Goal: Transaction & Acquisition: Purchase product/service

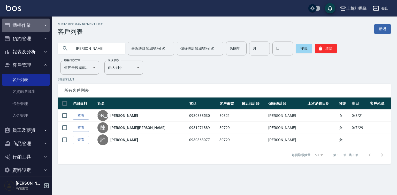
click at [26, 24] on button "櫃檯作業" at bounding box center [26, 25] width 48 height 13
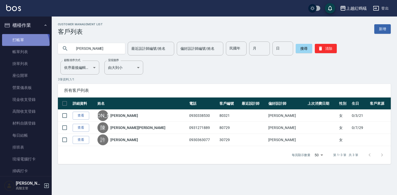
click at [21, 45] on link "打帳單" at bounding box center [26, 40] width 48 height 12
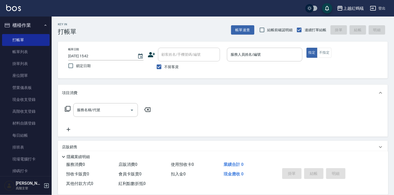
drag, startPoint x: 95, startPoint y: 148, endPoint x: 60, endPoint y: 165, distance: 39.3
click at [95, 148] on div "店販銷售" at bounding box center [220, 147] width 316 height 5
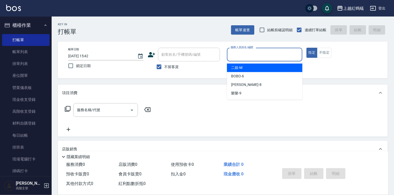
click at [260, 52] on input "服務人員姓名/編號" at bounding box center [265, 54] width 71 height 9
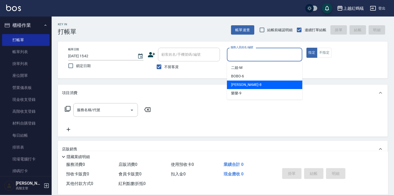
click at [246, 87] on div "[PERSON_NAME] -8" at bounding box center [264, 85] width 75 height 9
type input "[PERSON_NAME]-8"
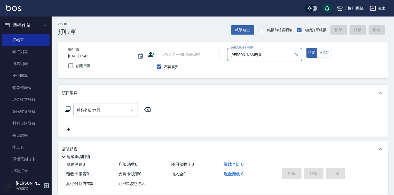
click at [105, 103] on div "服務名稱/代號" at bounding box center [105, 110] width 65 height 14
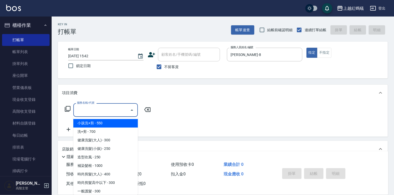
click at [106, 125] on span "小孩洗+剪 - 550" at bounding box center [105, 123] width 65 height 9
type input "小孩洗+剪(109)"
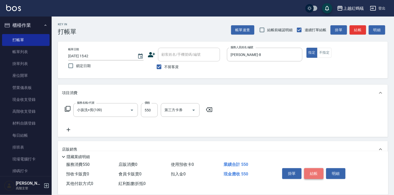
click at [311, 172] on button "結帳" at bounding box center [313, 174] width 19 height 11
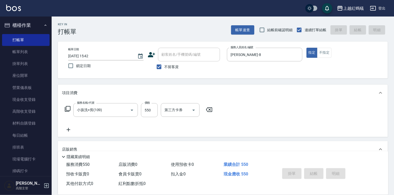
type input "[DATE] 15:48"
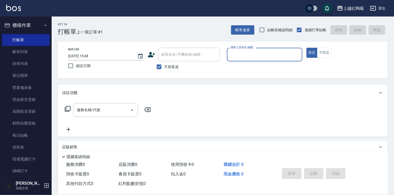
click at [241, 60] on div "服務人員姓名/編號" at bounding box center [264, 55] width 75 height 14
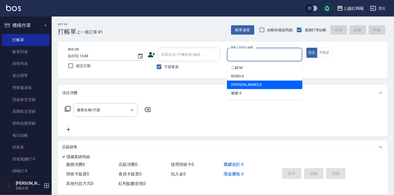
click at [243, 82] on div "[PERSON_NAME] -8" at bounding box center [264, 85] width 75 height 9
type input "[PERSON_NAME]-8"
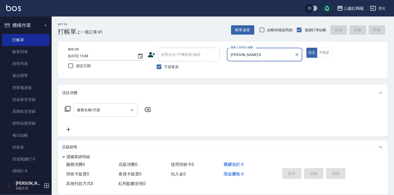
click at [108, 108] on input "服務名稱/代號" at bounding box center [102, 110] width 52 height 9
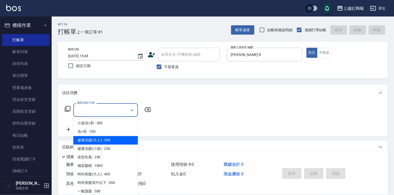
click at [115, 139] on span "健康洗髮(大人) - 300" at bounding box center [105, 140] width 65 height 9
type input "健康洗髮(大人)(201)"
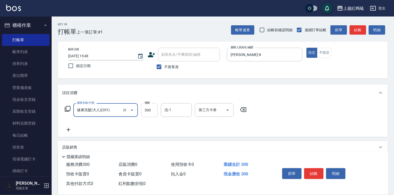
click at [146, 111] on input "300" at bounding box center [149, 110] width 17 height 14
type input "600"
click at [309, 169] on button "結帳" at bounding box center [313, 174] width 19 height 11
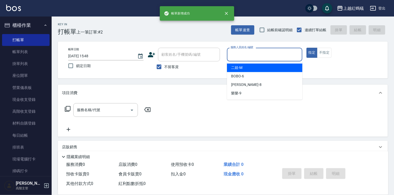
click at [247, 55] on input "服務人員姓名/編號" at bounding box center [265, 54] width 71 height 9
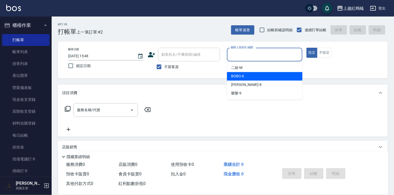
click at [248, 77] on div "BOBO -6" at bounding box center [264, 76] width 75 height 9
type input "BOBO-6"
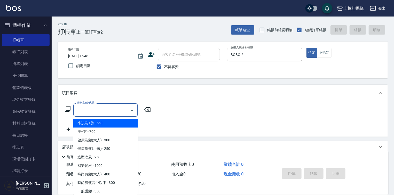
click at [101, 111] on input "服務名稱/代號" at bounding box center [102, 110] width 52 height 9
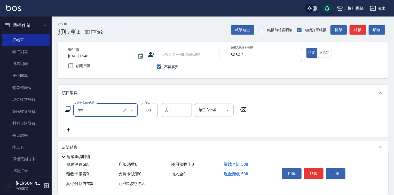
type input "[PERSON_NAME]兩段頭皮養護(703)"
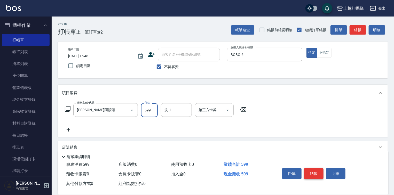
type input "599"
click at [318, 176] on button "結帳" at bounding box center [313, 174] width 19 height 11
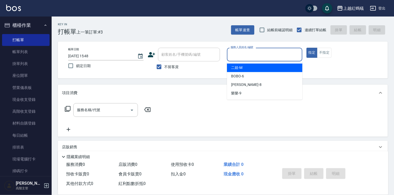
drag, startPoint x: 236, startPoint y: 52, endPoint x: 248, endPoint y: 69, distance: 20.6
click at [236, 52] on input "服務人員姓名/編號" at bounding box center [265, 54] width 71 height 9
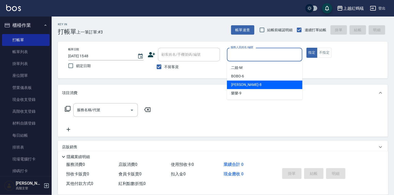
click at [254, 86] on div "[PERSON_NAME] -8" at bounding box center [264, 85] width 75 height 9
type input "[PERSON_NAME]-8"
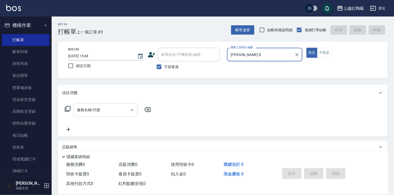
click at [96, 109] on input "服務名稱/代號" at bounding box center [102, 110] width 52 height 9
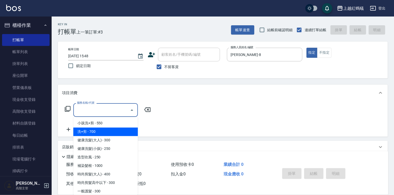
click at [92, 132] on span "洗+剪 - 700" at bounding box center [105, 132] width 65 height 9
type input "洗+剪(200)"
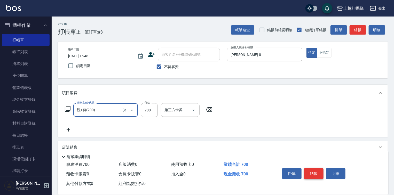
click at [306, 172] on button "結帳" at bounding box center [313, 174] width 19 height 11
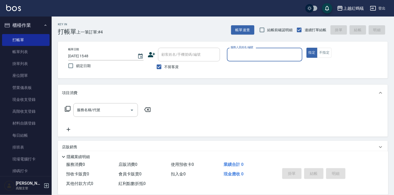
click at [246, 57] on input "服務人員姓名/編號" at bounding box center [265, 54] width 71 height 9
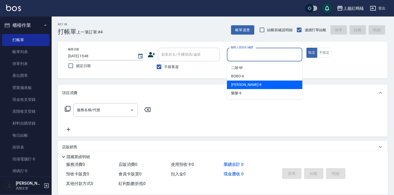
click at [244, 83] on div "[PERSON_NAME] -8" at bounding box center [264, 85] width 75 height 9
type input "[PERSON_NAME]-8"
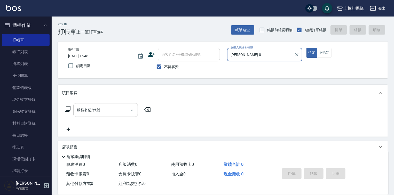
click at [92, 110] on input "服務名稱/代號" at bounding box center [102, 110] width 52 height 9
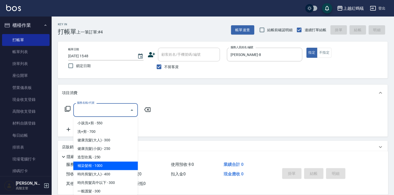
click at [95, 165] on span "補染髮根 - 1000" at bounding box center [105, 166] width 65 height 9
type input "補染髮根(204)"
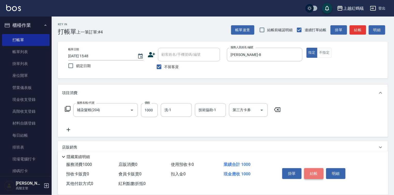
click at [316, 170] on button "結帳" at bounding box center [313, 174] width 19 height 11
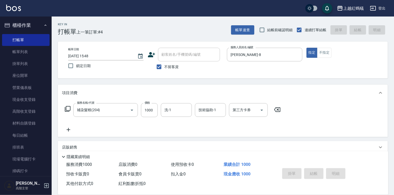
type input "[DATE] 15:49"
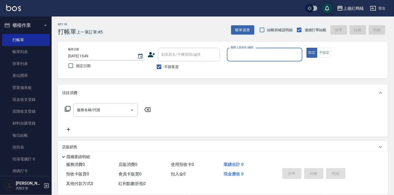
click at [243, 51] on input "服務人員姓名/編號" at bounding box center [265, 54] width 71 height 9
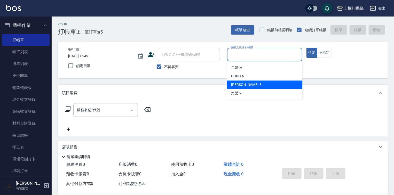
click at [250, 83] on div "[PERSON_NAME] -8" at bounding box center [264, 85] width 75 height 9
type input "[PERSON_NAME]-8"
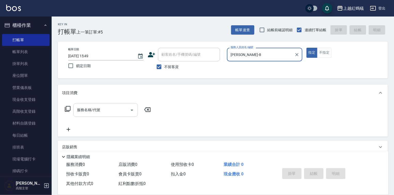
click at [107, 112] on input "服務名稱/代號" at bounding box center [102, 110] width 52 height 9
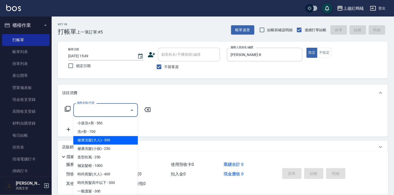
click at [112, 141] on span "健康洗髮(大人) - 300" at bounding box center [105, 140] width 65 height 9
type input "健康洗髮(大人)(201)"
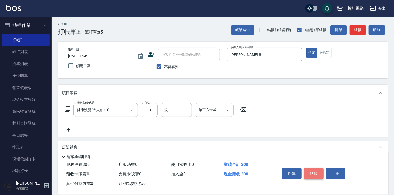
click at [311, 173] on button "結帳" at bounding box center [313, 174] width 19 height 11
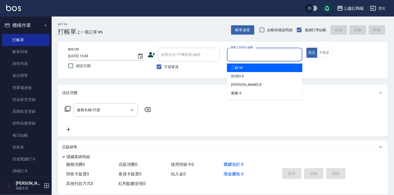
click at [249, 57] on input "服務人員姓名/編號" at bounding box center [265, 54] width 71 height 9
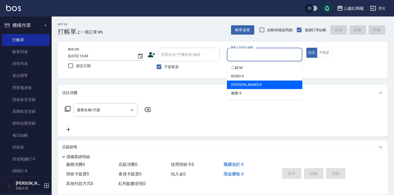
click at [246, 86] on div "[PERSON_NAME] -8" at bounding box center [264, 85] width 75 height 9
type input "[PERSON_NAME]-8"
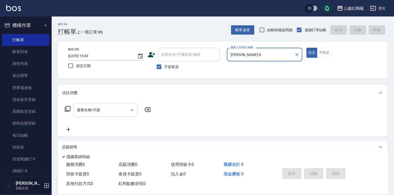
click at [94, 105] on div "服務名稱/代號 服務名稱/代號" at bounding box center [105, 110] width 65 height 14
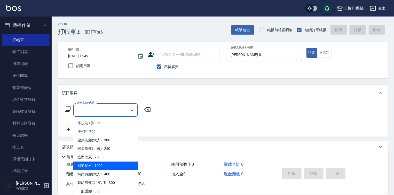
drag, startPoint x: 95, startPoint y: 166, endPoint x: 120, endPoint y: 172, distance: 25.7
click at [95, 166] on span "補染髮根 - 1000" at bounding box center [105, 166] width 65 height 9
type input "補染髮根(204)"
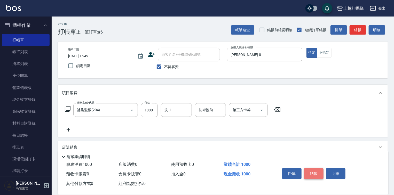
click at [312, 169] on button "結帳" at bounding box center [313, 174] width 19 height 11
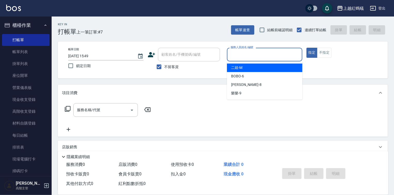
click at [244, 58] on input "服務人員姓名/編號" at bounding box center [265, 54] width 71 height 9
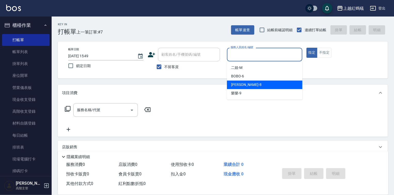
click at [242, 84] on div "[PERSON_NAME] -8" at bounding box center [264, 85] width 75 height 9
type input "[PERSON_NAME]-8"
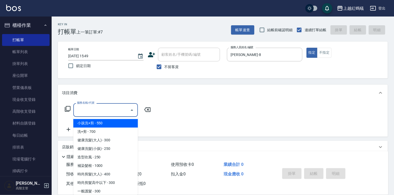
click at [108, 108] on input "服務名稱/代號" at bounding box center [102, 110] width 52 height 9
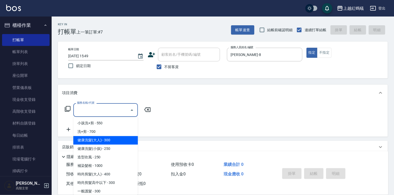
click at [116, 142] on span "健康洗髮(大人) - 300" at bounding box center [105, 140] width 65 height 9
type input "健康洗髮(大人)(201)"
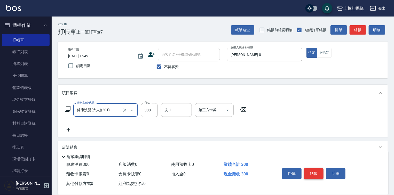
click at [317, 171] on button "結帳" at bounding box center [313, 174] width 19 height 11
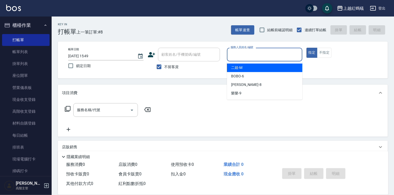
click at [259, 55] on input "服務人員姓名/編號" at bounding box center [265, 54] width 71 height 9
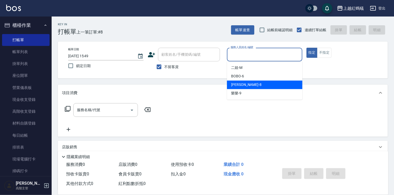
click at [263, 87] on div "[PERSON_NAME] -8" at bounding box center [264, 85] width 75 height 9
type input "[PERSON_NAME]-8"
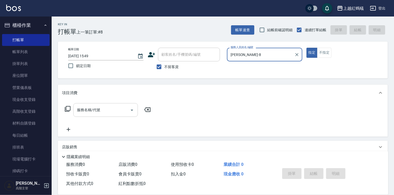
click at [127, 107] on input "服務名稱/代號" at bounding box center [102, 110] width 52 height 9
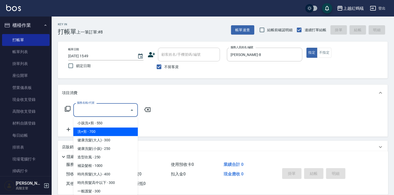
click at [120, 135] on span "洗+剪 - 700" at bounding box center [105, 132] width 65 height 9
type input "洗+剪(200)"
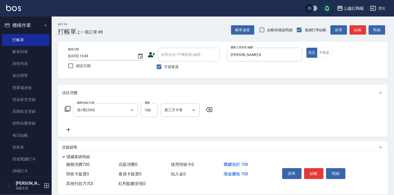
click at [209, 110] on icon at bounding box center [209, 110] width 6 height 5
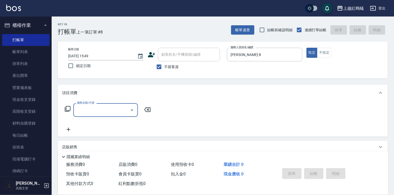
click at [112, 115] on div "服務名稱/代號" at bounding box center [105, 110] width 65 height 14
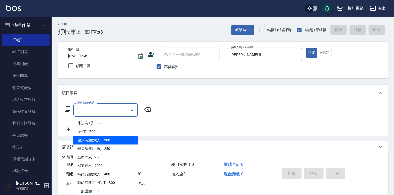
click at [115, 143] on span "健康洗髮(大人) - 300" at bounding box center [105, 140] width 65 height 9
type input "健康洗髮(大人)(201)"
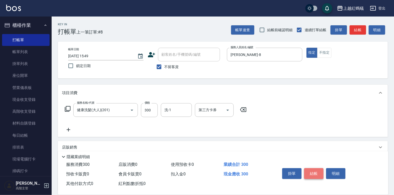
click at [315, 176] on button "結帳" at bounding box center [313, 174] width 19 height 11
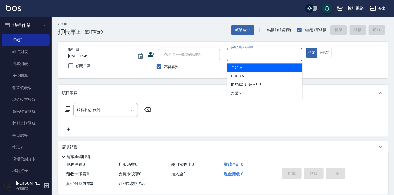
click at [268, 52] on input "服務人員姓名/編號" at bounding box center [265, 54] width 71 height 9
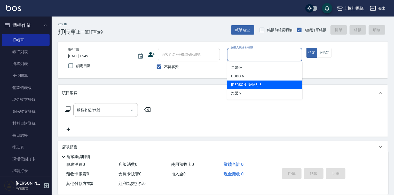
click at [240, 85] on span "[PERSON_NAME] -8" at bounding box center [246, 84] width 31 height 5
type input "[PERSON_NAME]-8"
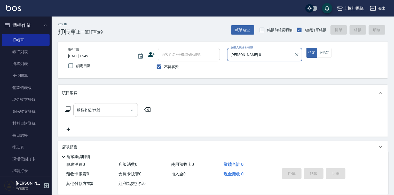
click at [103, 105] on div "服務名稱/代號" at bounding box center [105, 110] width 65 height 14
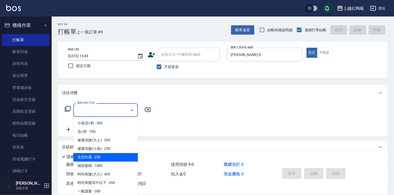
click at [98, 157] on span "造型吹風 - 250" at bounding box center [105, 158] width 65 height 9
type input "造型吹風(203)"
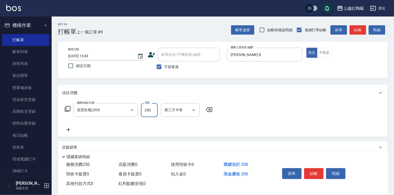
click at [157, 108] on input "250" at bounding box center [149, 110] width 17 height 14
type input "100"
click at [315, 170] on button "結帳" at bounding box center [313, 174] width 19 height 11
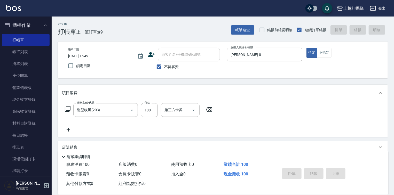
type input "[DATE] 15:50"
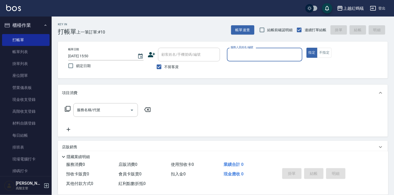
drag, startPoint x: 242, startPoint y: 53, endPoint x: 240, endPoint y: 61, distance: 8.5
click at [242, 53] on input "服務人員姓名/編號" at bounding box center [265, 54] width 71 height 9
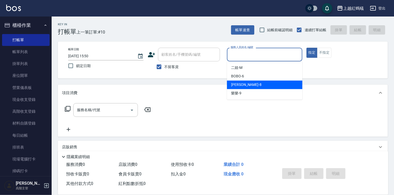
click at [239, 82] on span "[PERSON_NAME] -8" at bounding box center [246, 84] width 31 height 5
type input "[PERSON_NAME]-8"
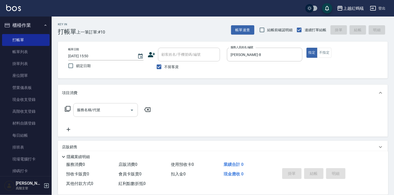
drag, startPoint x: 115, startPoint y: 103, endPoint x: 115, endPoint y: 111, distance: 7.5
click at [115, 111] on div "服務名稱/代號 服務名稱/代號" at bounding box center [223, 119] width 330 height 36
click at [115, 111] on input "服務名稱/代號" at bounding box center [102, 110] width 52 height 9
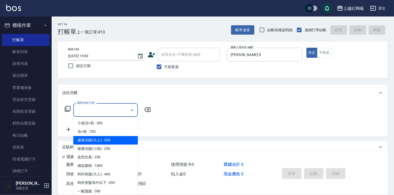
click at [122, 139] on span "健康洗髮(大人) - 300" at bounding box center [105, 140] width 65 height 9
type input "健康洗髮(大人)(201)"
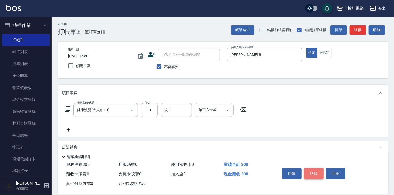
click at [311, 172] on button "結帳" at bounding box center [313, 174] width 19 height 11
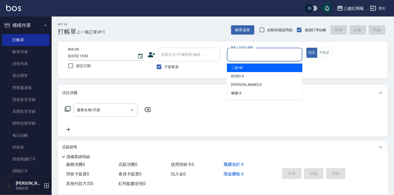
drag, startPoint x: 248, startPoint y: 51, endPoint x: 244, endPoint y: 84, distance: 33.3
click at [248, 51] on input "服務人員姓名/編號" at bounding box center [265, 54] width 71 height 9
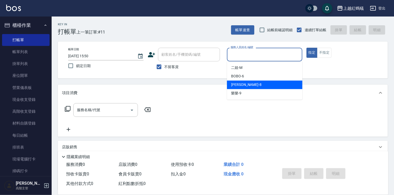
click at [244, 86] on div "[PERSON_NAME] -8" at bounding box center [264, 85] width 75 height 9
type input "[PERSON_NAME]-8"
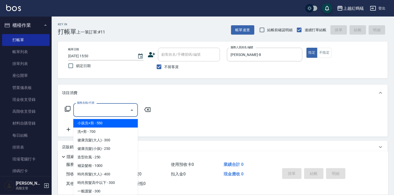
drag, startPoint x: 115, startPoint y: 110, endPoint x: 104, endPoint y: 130, distance: 22.6
click at [115, 110] on input "服務名稱/代號" at bounding box center [102, 110] width 52 height 9
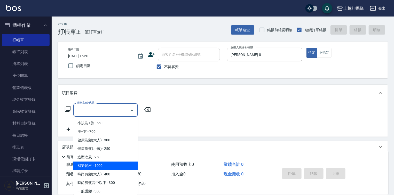
click at [99, 167] on span "補染髮根 - 1000" at bounding box center [105, 166] width 65 height 9
type input "補染髮根(204)"
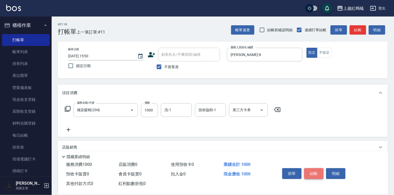
click at [307, 171] on button "結帳" at bounding box center [313, 174] width 19 height 11
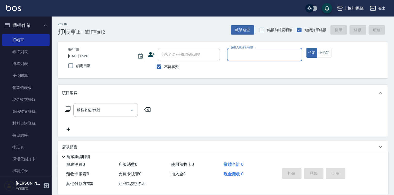
click at [229, 57] on div "服務人員姓名/編號" at bounding box center [264, 55] width 75 height 14
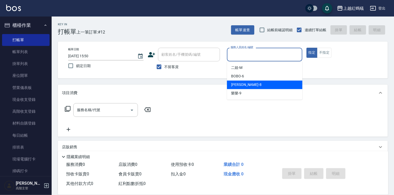
click at [249, 86] on div "[PERSON_NAME] -8" at bounding box center [264, 85] width 75 height 9
type input "[PERSON_NAME]-8"
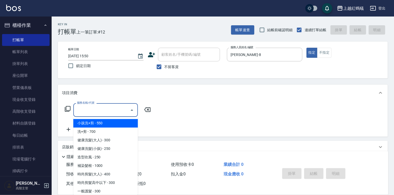
click at [119, 106] on input "服務名稱/代號" at bounding box center [102, 110] width 52 height 9
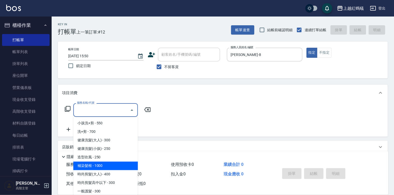
click at [81, 163] on span "補染髮根 - 1000" at bounding box center [105, 166] width 65 height 9
type input "補染髮根(204)"
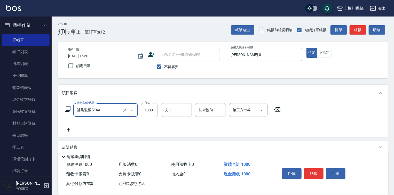
click at [155, 106] on input "1000" at bounding box center [149, 110] width 17 height 14
type input "1400"
drag, startPoint x: 318, startPoint y: 174, endPoint x: 310, endPoint y: 151, distance: 23.4
click at [318, 172] on button "結帳" at bounding box center [313, 174] width 19 height 11
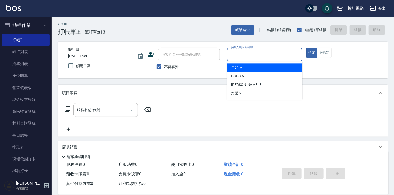
drag, startPoint x: 263, startPoint y: 52, endPoint x: 236, endPoint y: 99, distance: 54.8
click at [263, 52] on input "服務人員姓名/編號" at bounding box center [265, 54] width 71 height 9
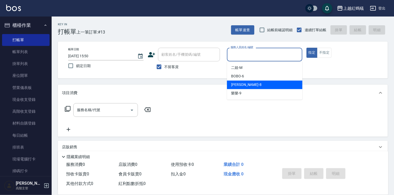
click at [241, 83] on span "[PERSON_NAME] -8" at bounding box center [246, 84] width 31 height 5
type input "[PERSON_NAME]-8"
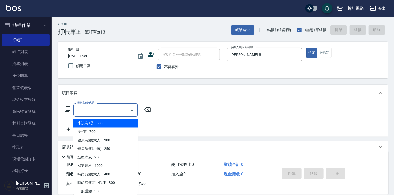
click at [108, 108] on input "服務名稱/代號" at bounding box center [102, 110] width 52 height 9
click at [105, 123] on span "小孩洗+剪 - 550" at bounding box center [105, 123] width 65 height 9
type input "小孩洗+剪(109)"
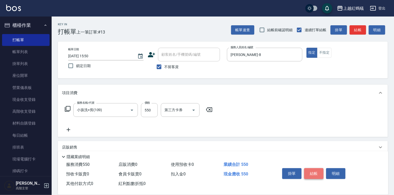
click at [318, 169] on button "結帳" at bounding box center [313, 174] width 19 height 11
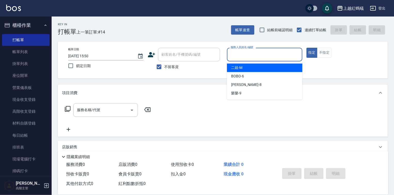
drag, startPoint x: 234, startPoint y: 53, endPoint x: 239, endPoint y: 77, distance: 24.6
click at [234, 53] on input "服務人員姓名/編號" at bounding box center [265, 54] width 71 height 9
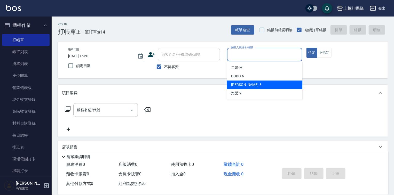
click at [245, 86] on div "[PERSON_NAME] -8" at bounding box center [264, 85] width 75 height 9
type input "[PERSON_NAME]-8"
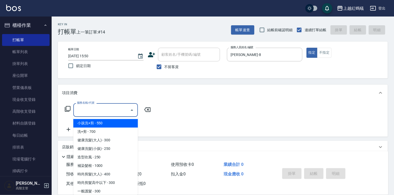
click at [109, 108] on input "服務名稱/代號" at bounding box center [102, 110] width 52 height 9
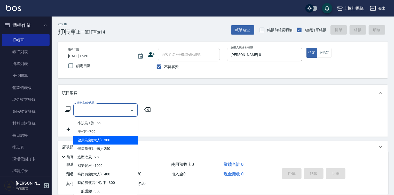
click at [117, 140] on span "健康洗髮(大人) - 300" at bounding box center [105, 140] width 65 height 9
type input "健康洗髮(大人)(201)"
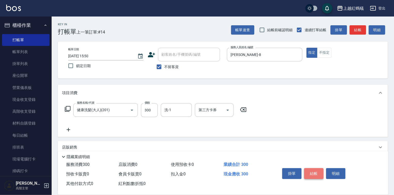
click at [317, 173] on button "結帳" at bounding box center [313, 174] width 19 height 11
